Goal: Navigation & Orientation: Go to known website

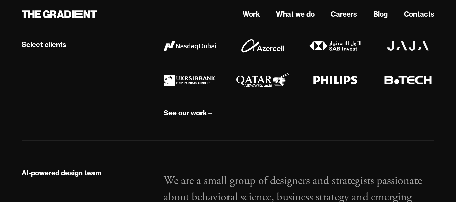
scroll to position [574, 0]
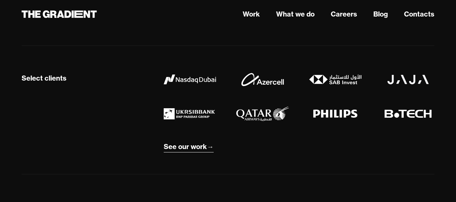
click at [196, 147] on div "See our work" at bounding box center [185, 147] width 43 height 9
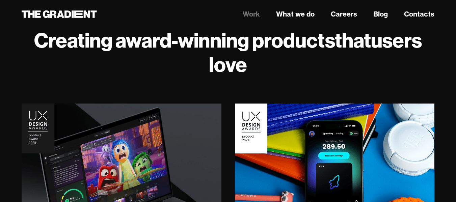
scroll to position [68, 0]
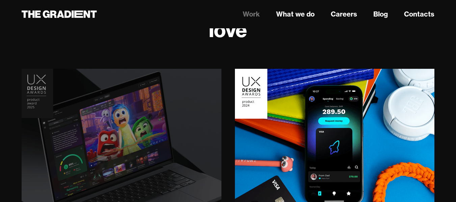
click at [139, 112] on img at bounding box center [122, 146] width 204 height 156
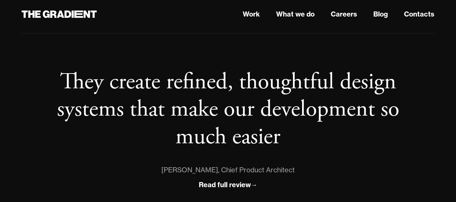
scroll to position [473, 0]
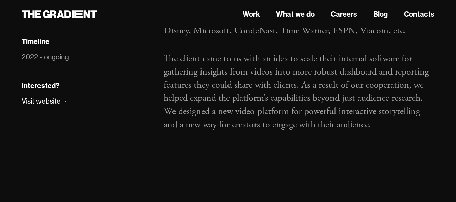
click at [53, 103] on div "Visit website" at bounding box center [41, 101] width 39 height 11
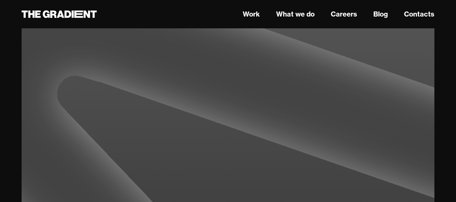
scroll to position [1010, 0]
